Goal: Task Accomplishment & Management: Manage account settings

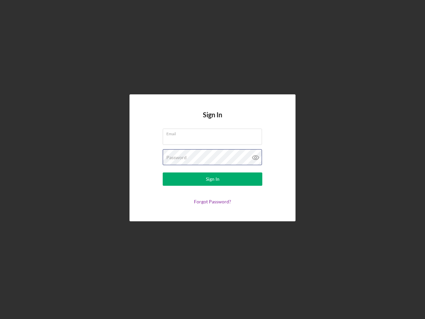
click at [213, 159] on div "Password" at bounding box center [213, 157] width 100 height 17
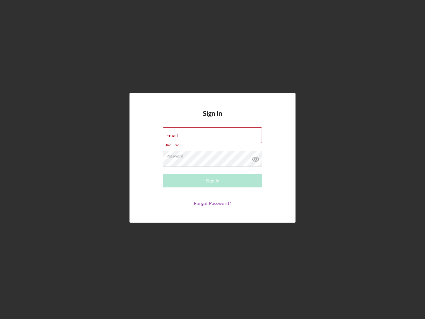
click at [256, 157] on icon at bounding box center [256, 159] width 17 height 17
